Goal: Find specific page/section: Find specific page/section

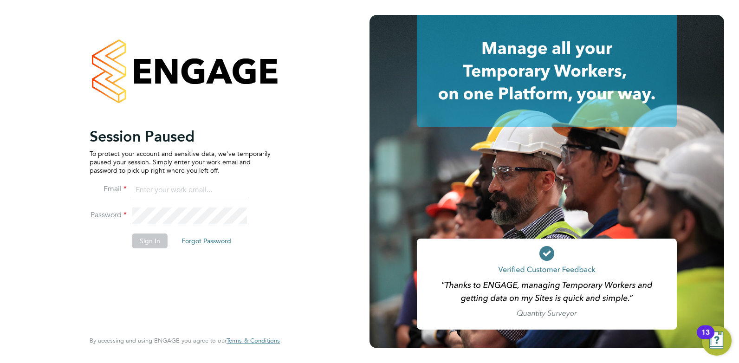
click at [157, 189] on input at bounding box center [189, 190] width 115 height 17
type input "danielclarke@jjfox.com"
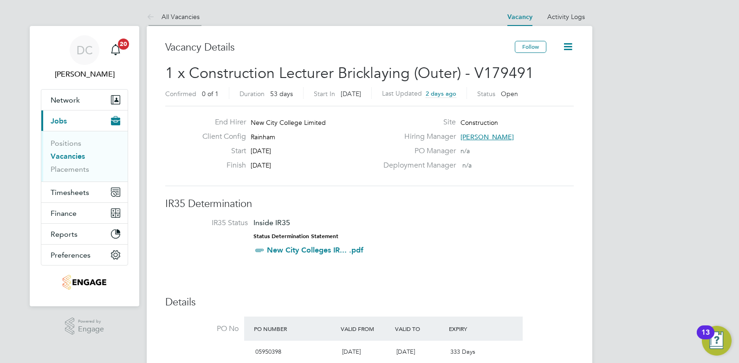
click at [181, 15] on link "All Vacancies" at bounding box center [173, 17] width 53 height 8
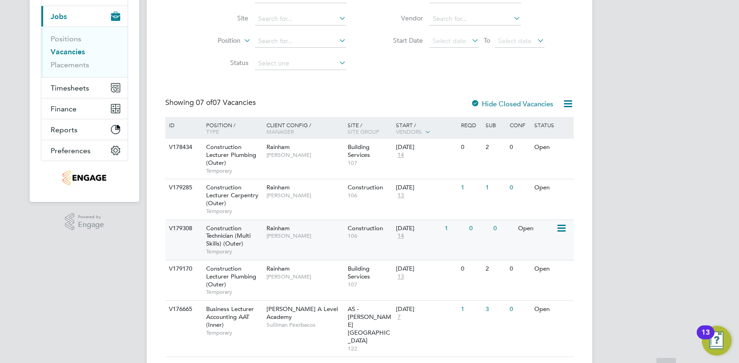
scroll to position [116, 0]
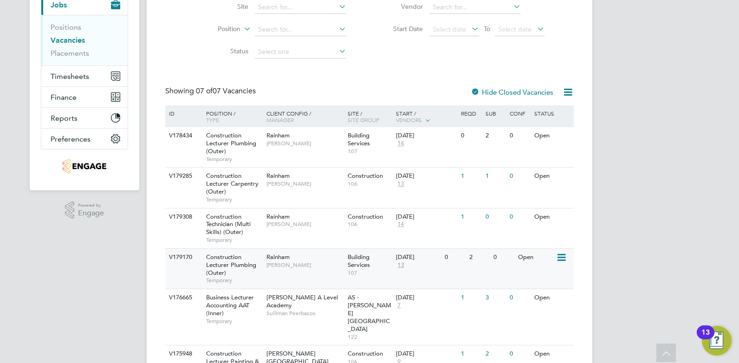
click at [292, 269] on div "Rainham [PERSON_NAME]" at bounding box center [304, 261] width 81 height 24
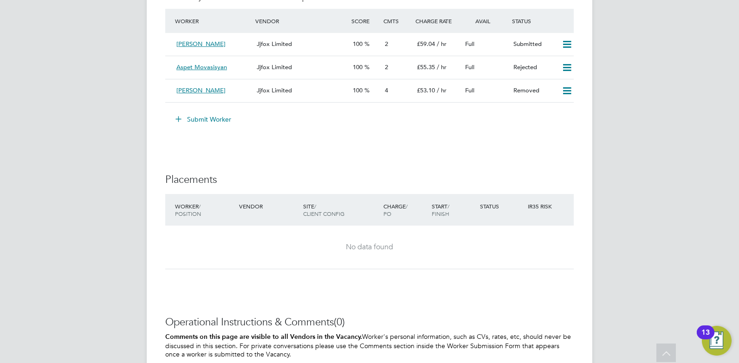
scroll to position [1714, 0]
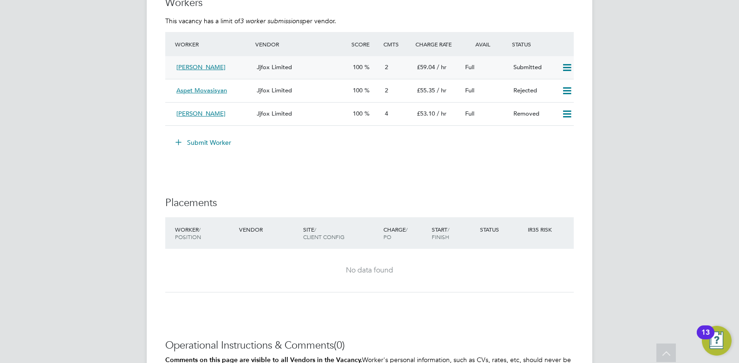
click at [222, 69] on div "Alan Cooper" at bounding box center [213, 67] width 80 height 15
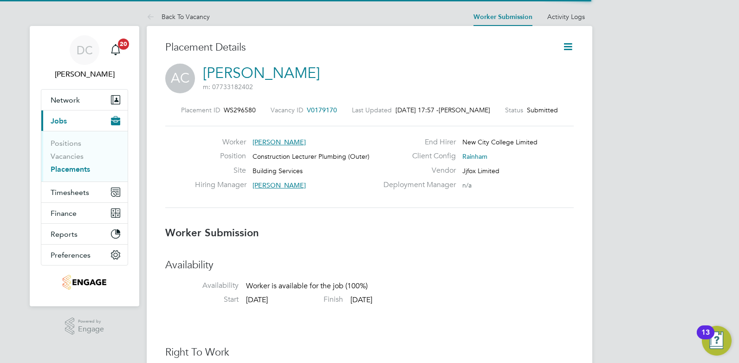
scroll to position [9, 138]
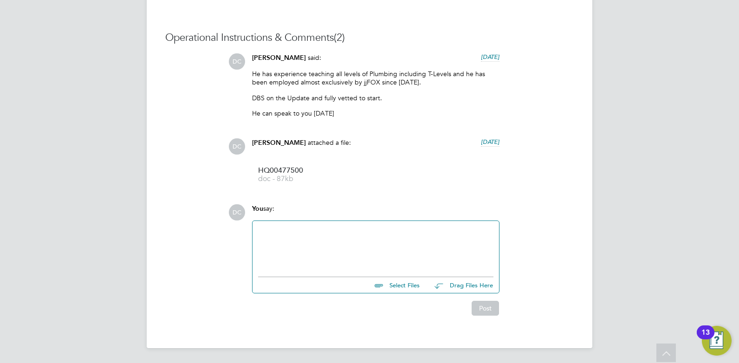
click at [336, 225] on div at bounding box center [375, 246] width 246 height 51
